Goal: Information Seeking & Learning: Learn about a topic

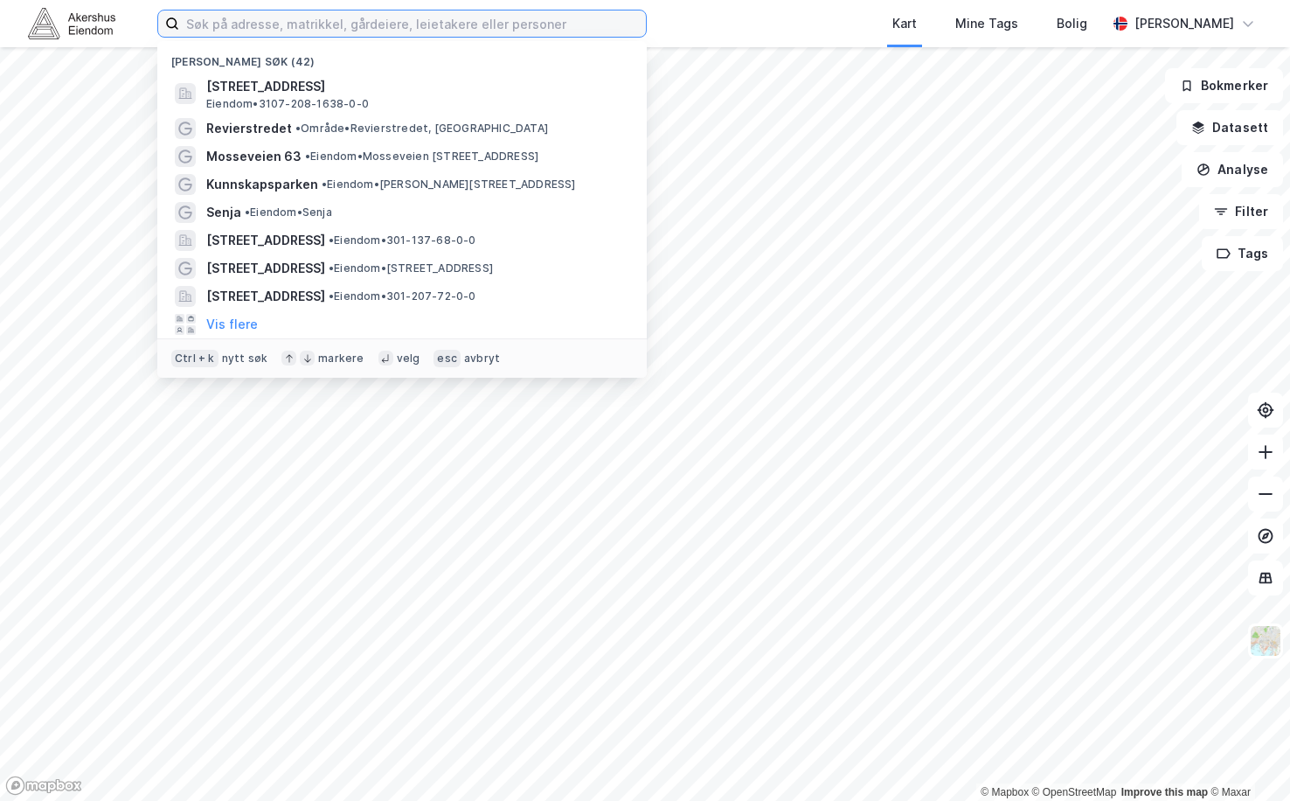
click at [299, 30] on input at bounding box center [412, 23] width 467 height 26
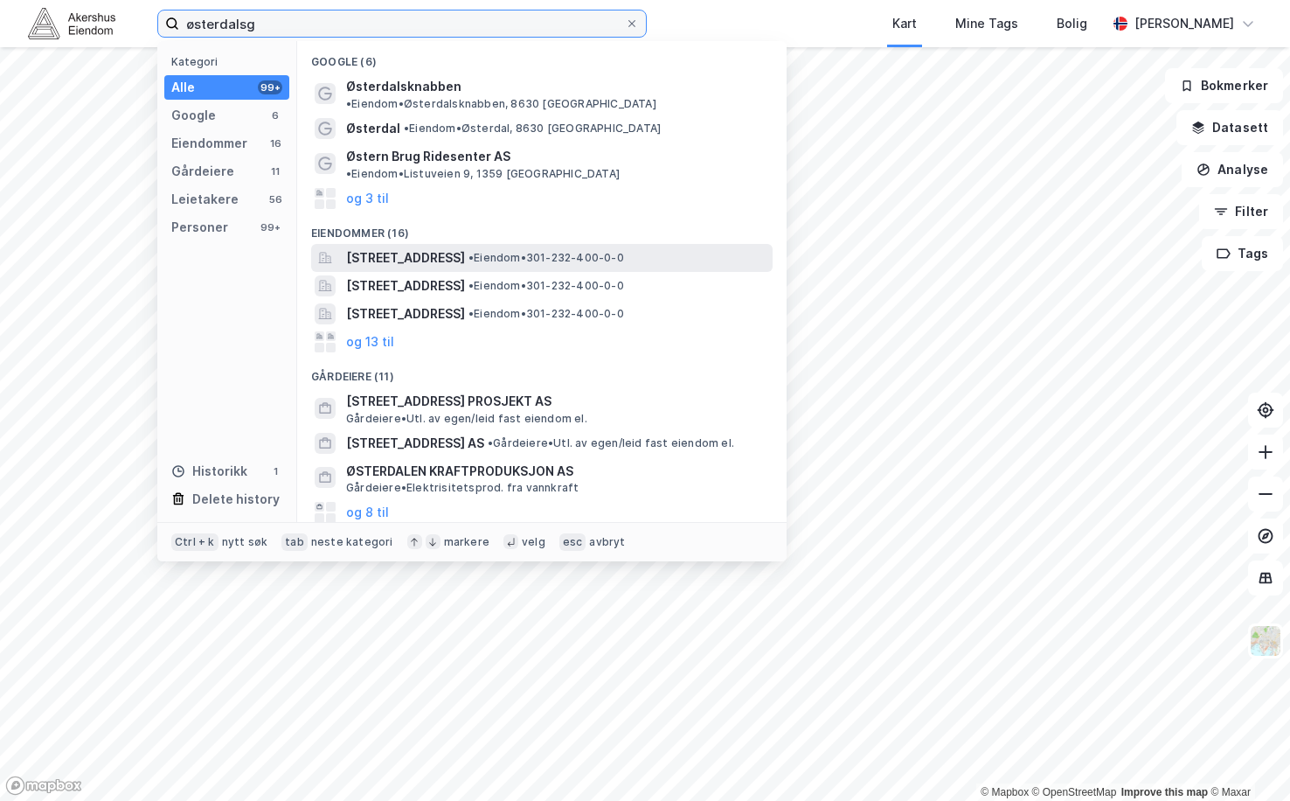
type input "østerdalsg"
click at [388, 247] on span "[STREET_ADDRESS]" at bounding box center [405, 257] width 119 height 21
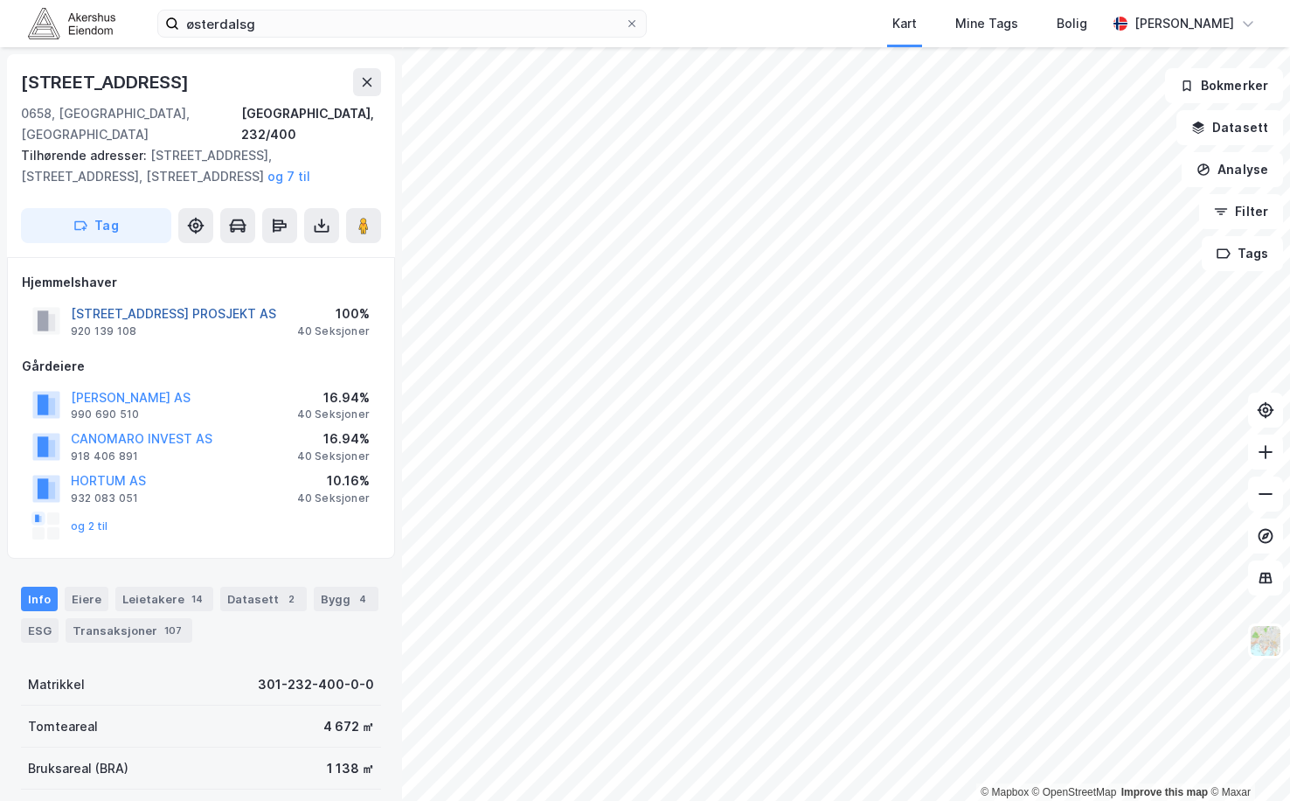
click at [0, 0] on button "ØSTERDALSGATA 1 PROSJEKT AS" at bounding box center [0, 0] width 0 height 0
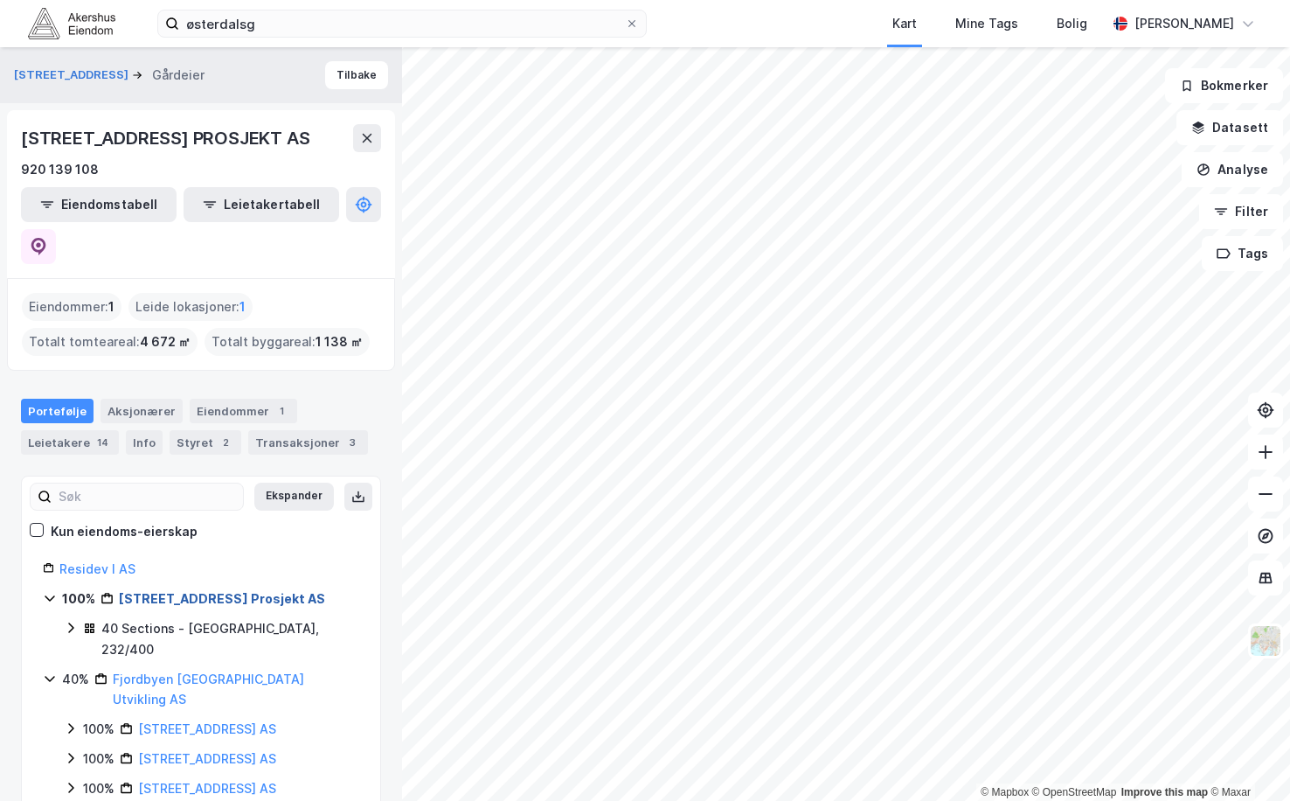
click at [135, 591] on link "Østerdalsgata 1 Prosjekt AS" at bounding box center [222, 598] width 206 height 15
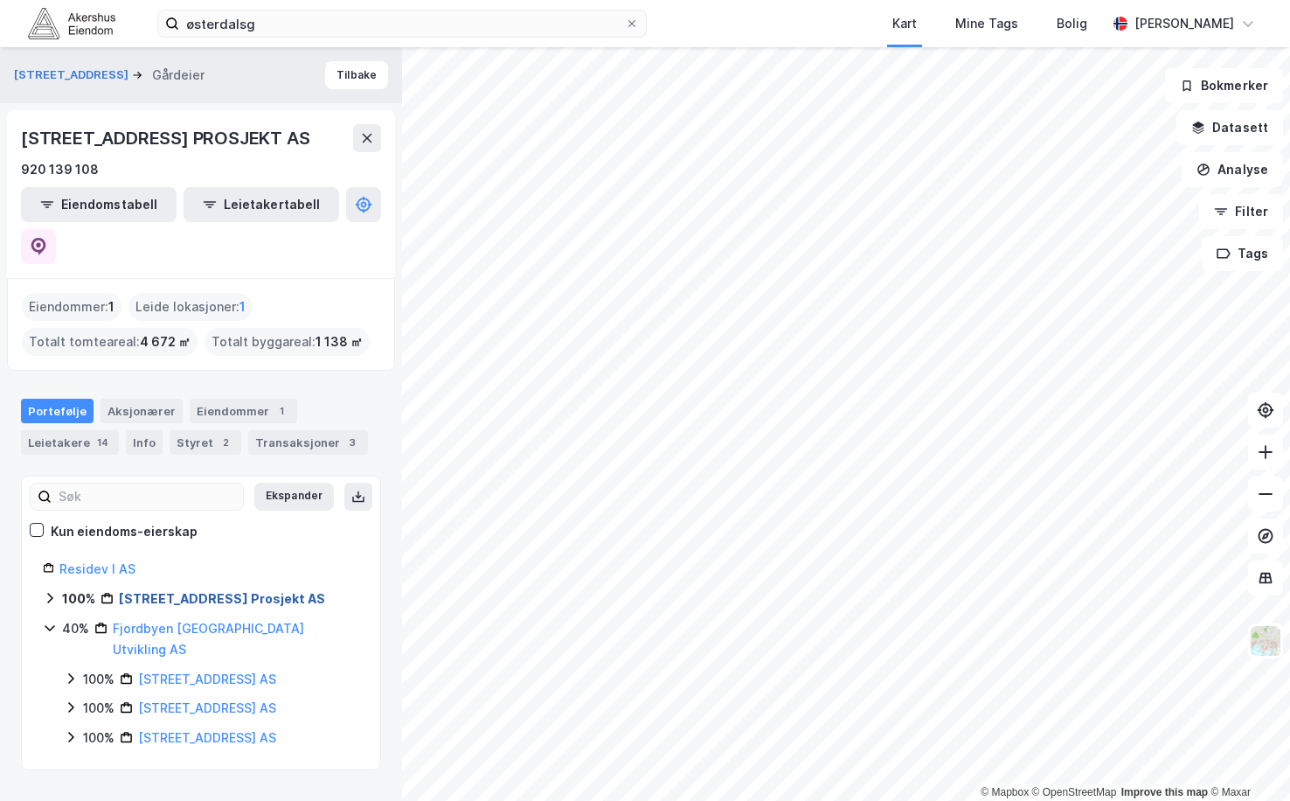
click at [135, 591] on link "Østerdalsgata 1 Prosjekt AS" at bounding box center [222, 598] width 206 height 15
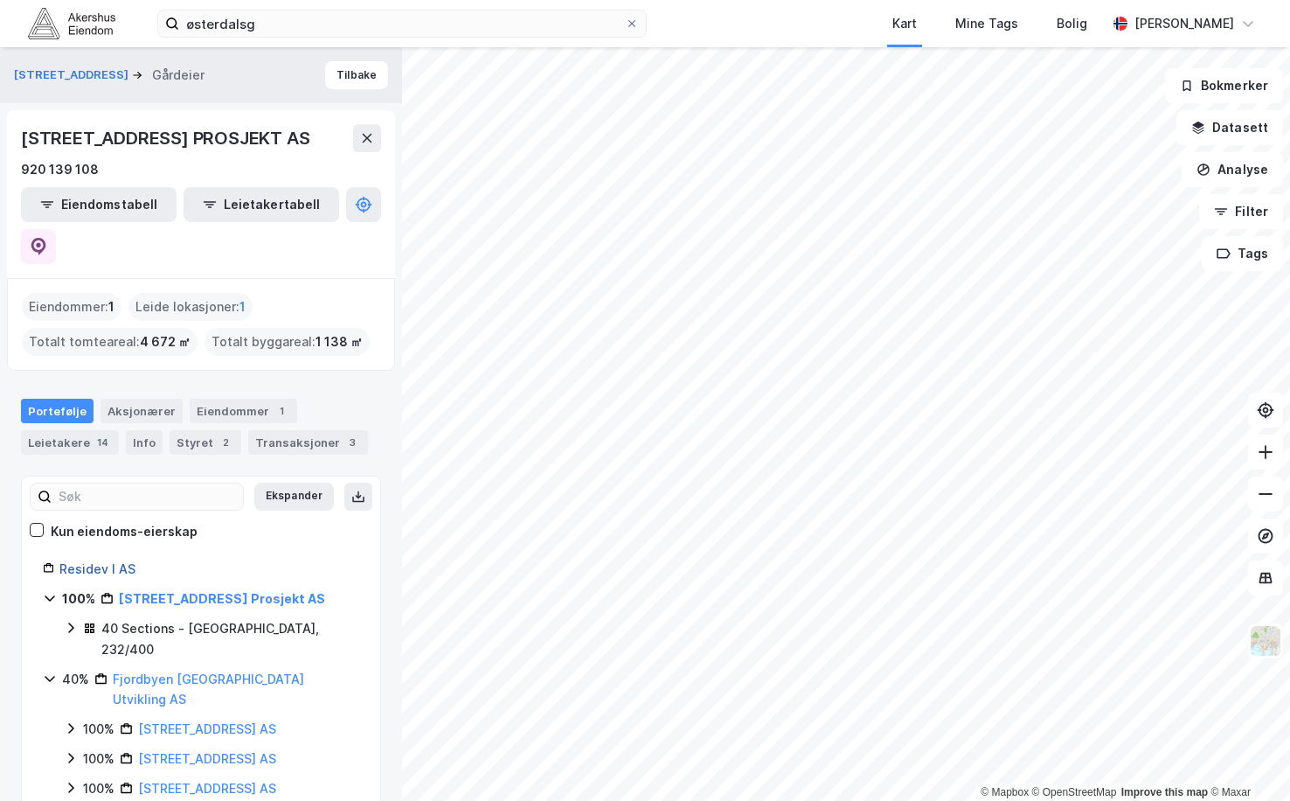
click at [87, 561] on link "Residev I AS" at bounding box center [97, 568] width 76 height 15
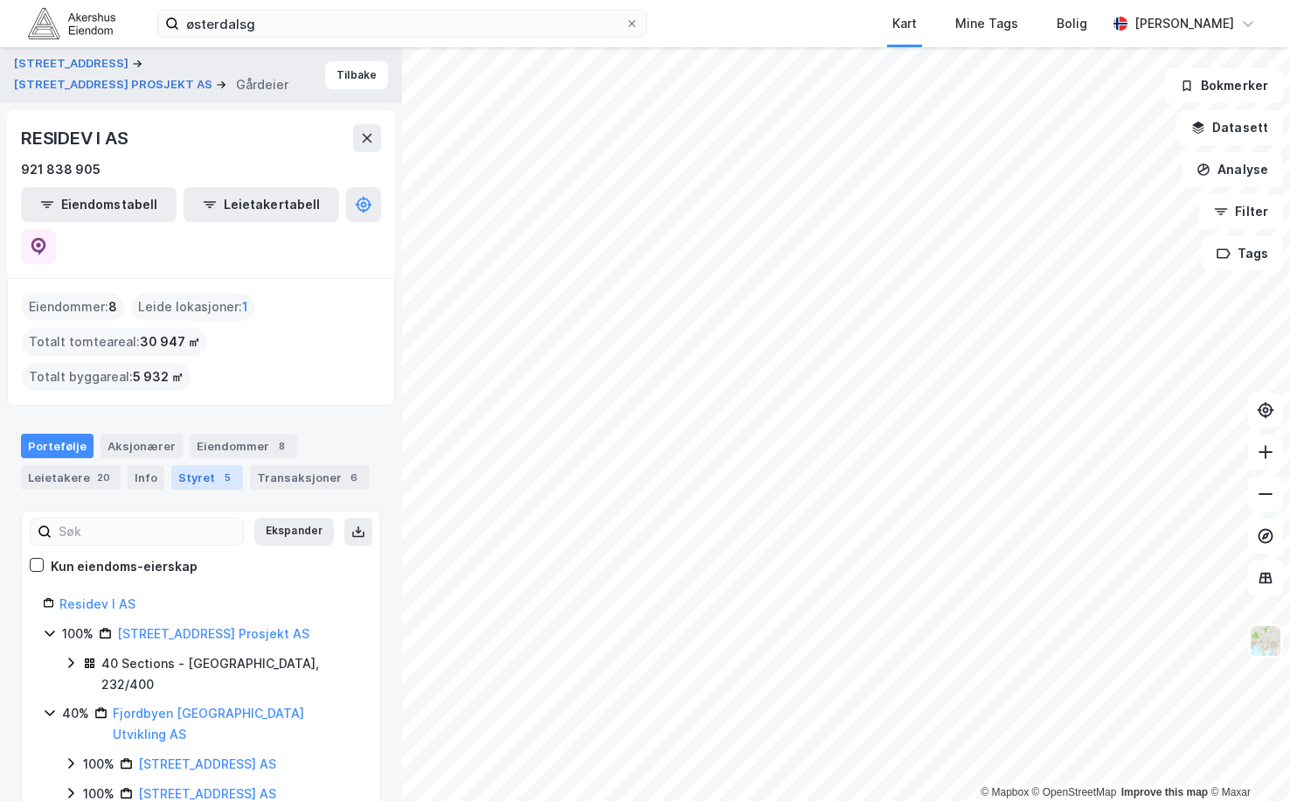
click at [201, 465] on div "Styret 5" at bounding box center [207, 477] width 72 height 24
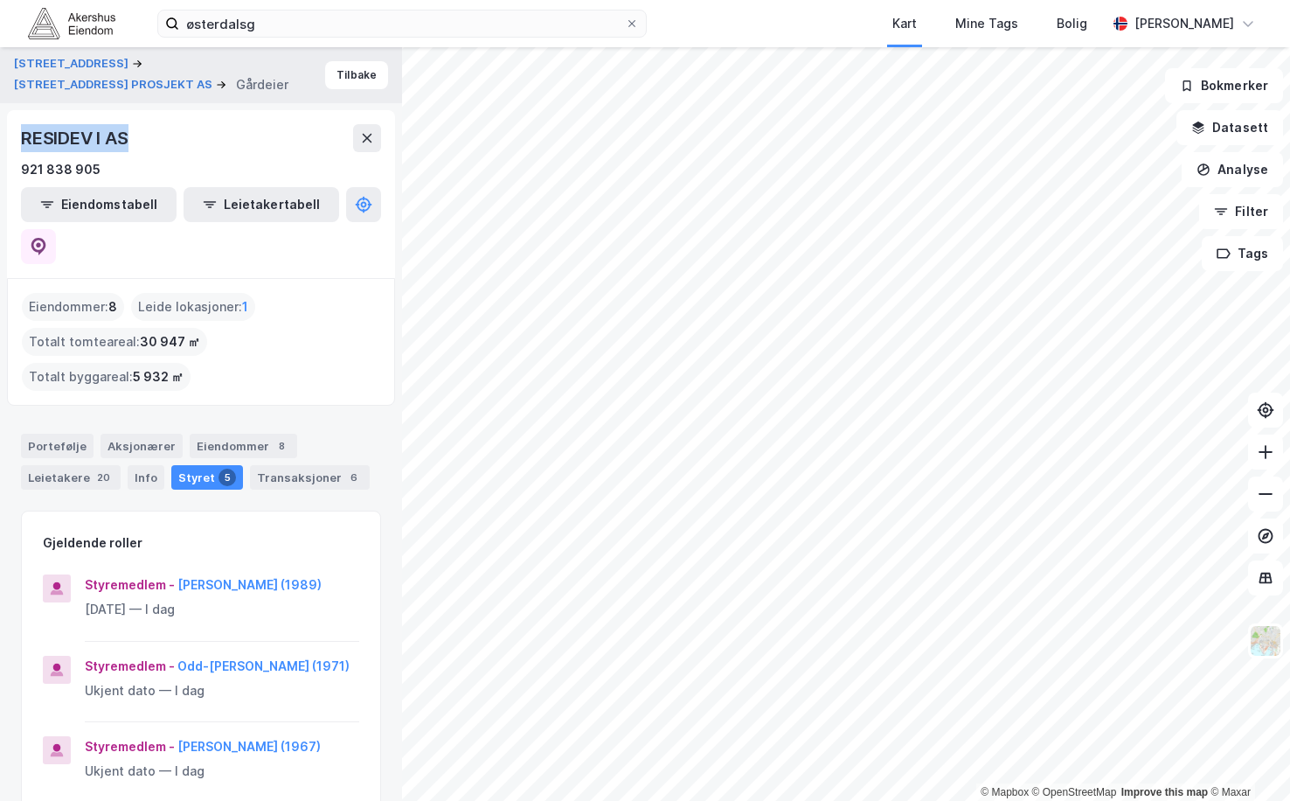
drag, startPoint x: 133, startPoint y: 138, endPoint x: 17, endPoint y: 135, distance: 116.3
click at [17, 135] on div "RESIDEV I AS 921 838 905 Eiendomstabell Leietakertabell" at bounding box center [201, 194] width 388 height 168
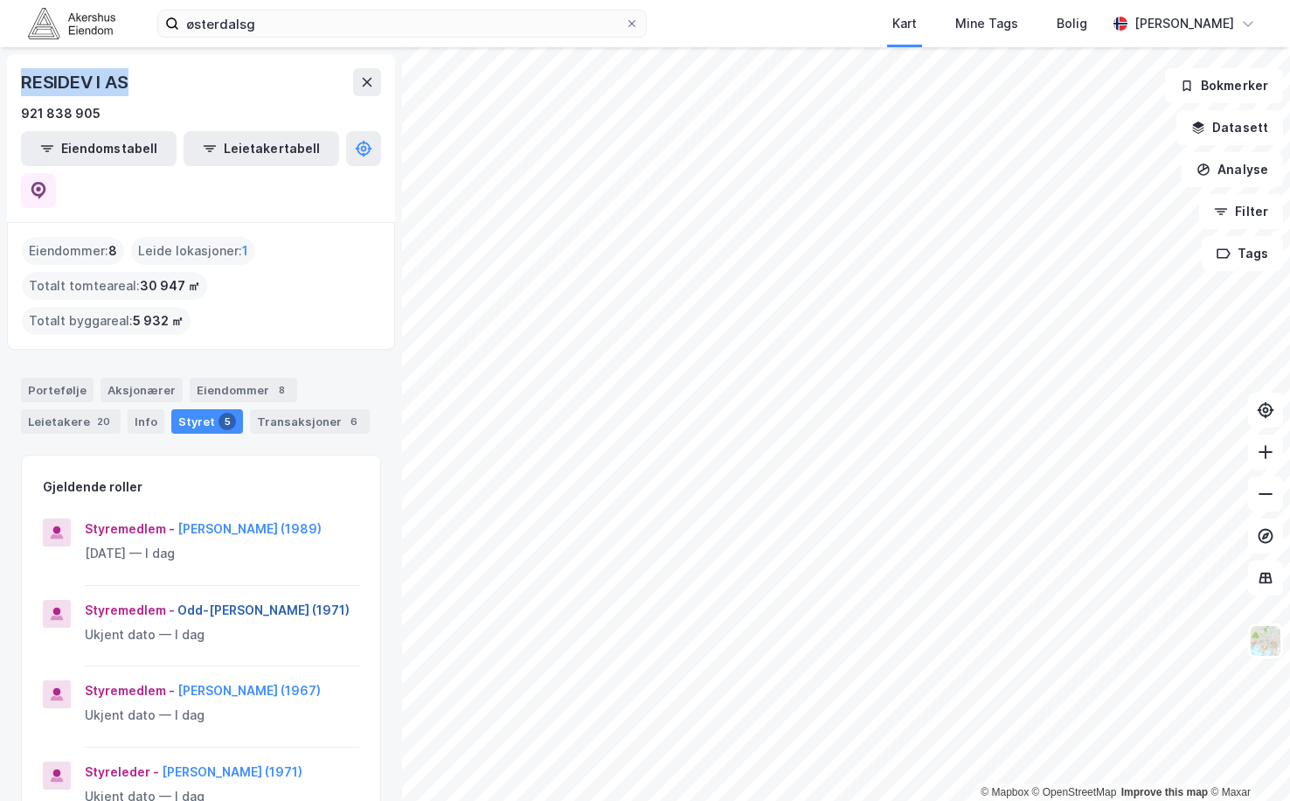
scroll to position [87, 0]
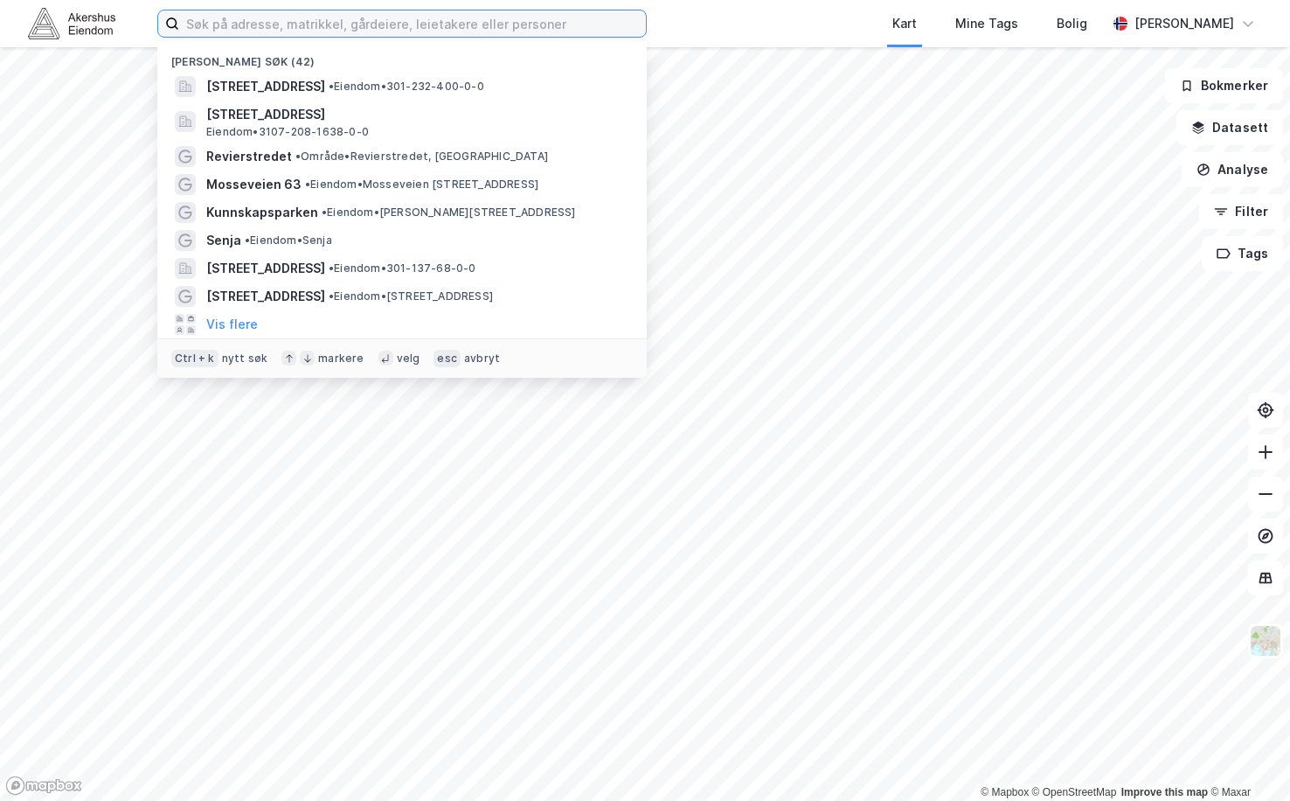
click at [211, 24] on input at bounding box center [412, 23] width 467 height 26
